Goal: Navigation & Orientation: Find specific page/section

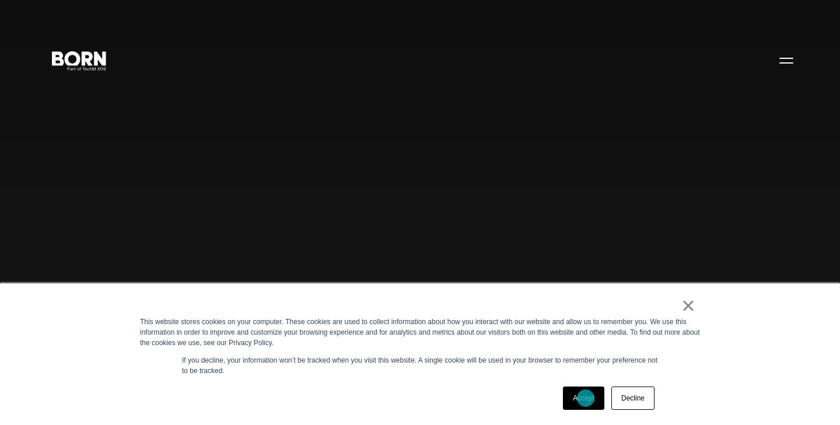
click at [586, 399] on link "Accept" at bounding box center [583, 398] width 41 height 23
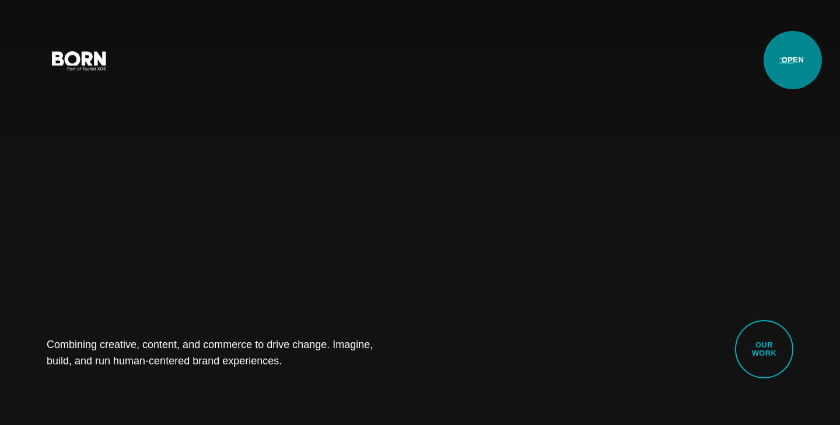
click at [793, 60] on button "Primary Menu" at bounding box center [787, 60] width 28 height 25
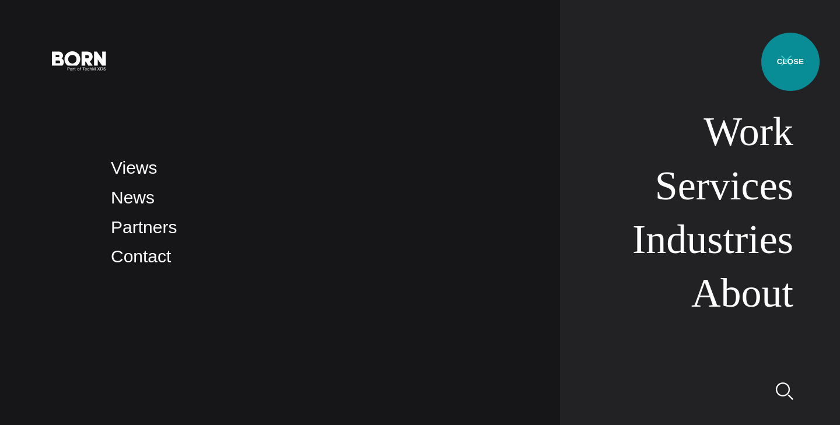
click at [791, 62] on button "Primary Menu" at bounding box center [787, 60] width 28 height 25
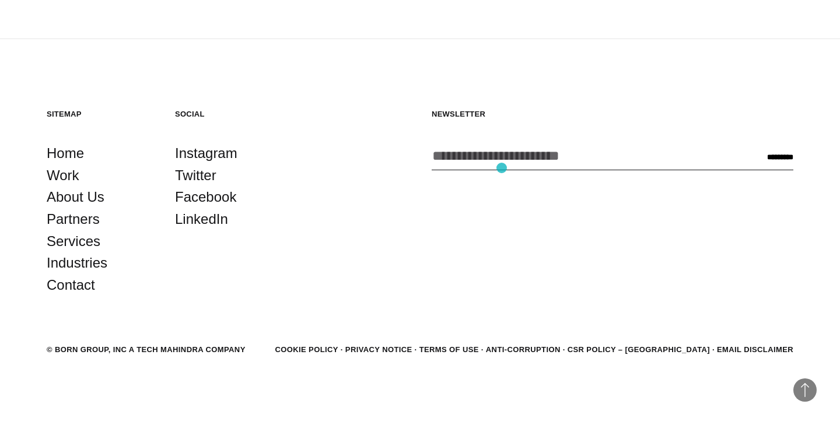
scroll to position [3156, 0]
click at [78, 286] on link "Contact" at bounding box center [71, 286] width 48 height 22
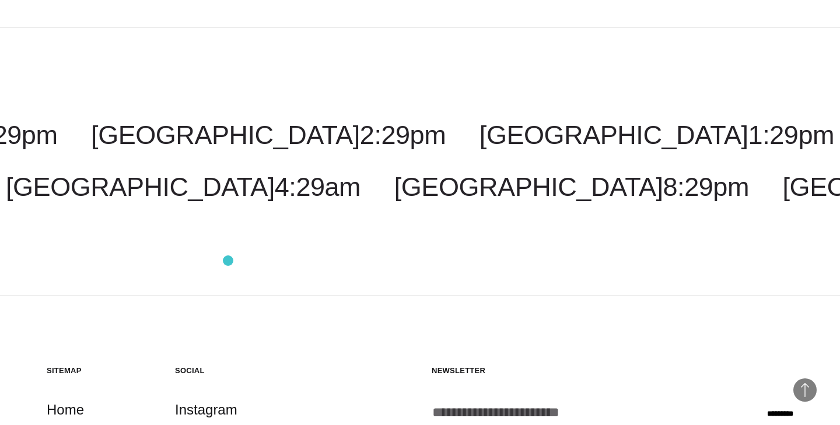
scroll to position [2926, 0]
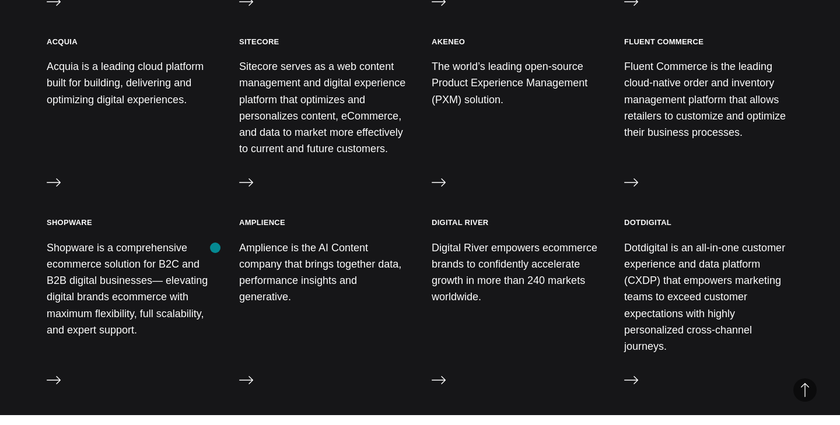
scroll to position [1103, 0]
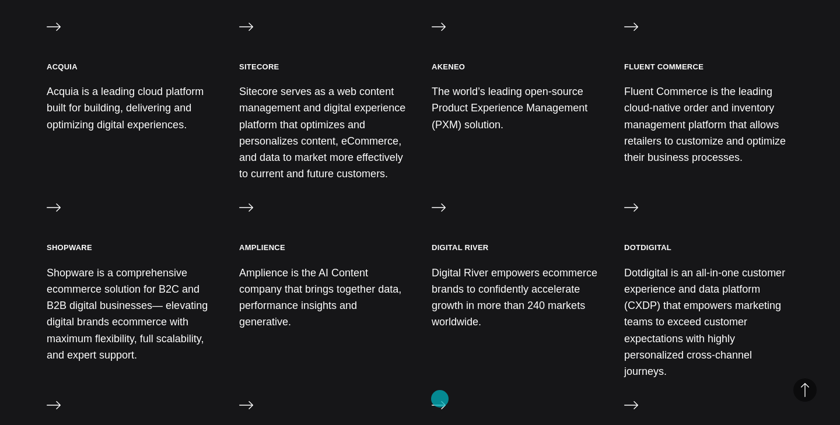
click at [440, 401] on icon at bounding box center [439, 405] width 14 height 8
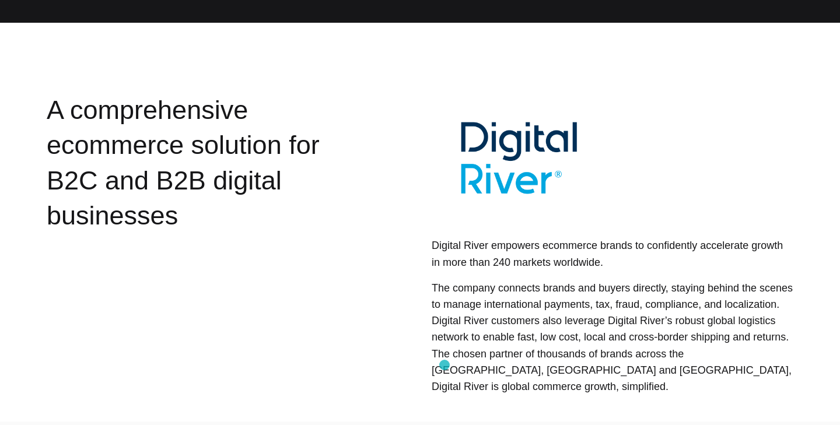
scroll to position [291, 0]
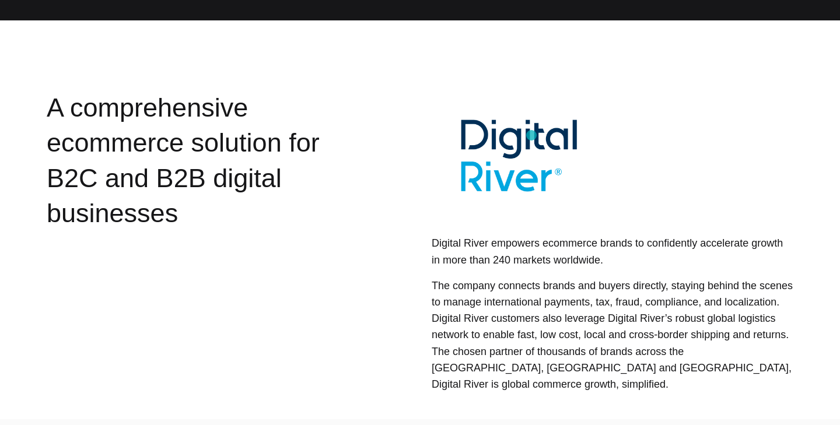
click at [532, 135] on img at bounding box center [519, 155] width 175 height 131
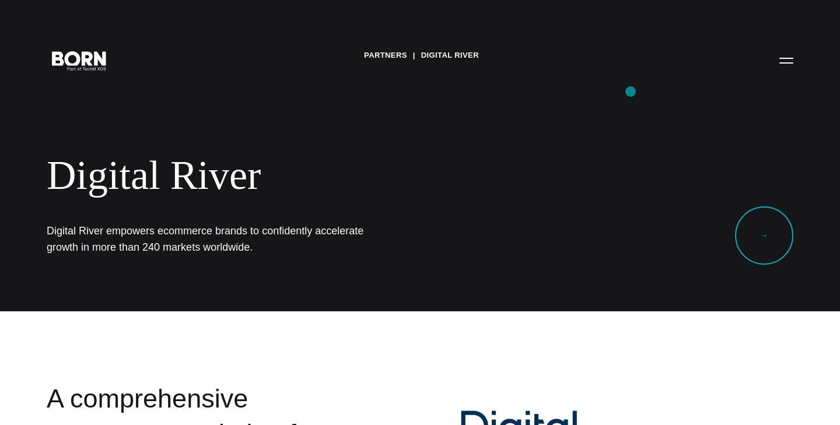
scroll to position [0, 0]
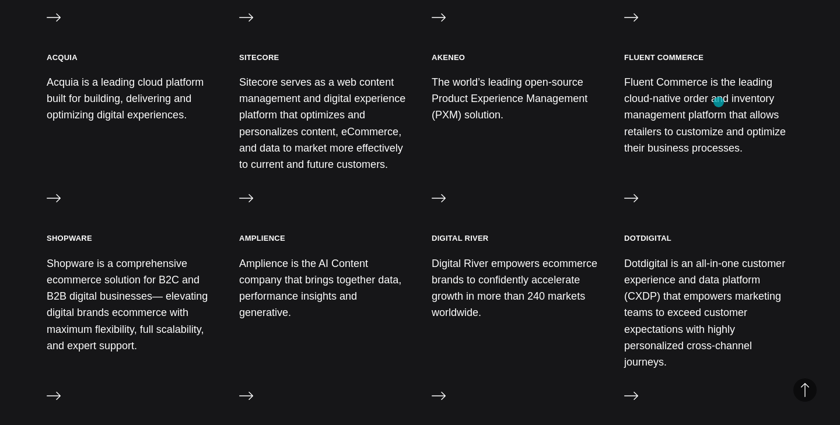
scroll to position [1067, 0]
